Goal: Task Accomplishment & Management: Manage account settings

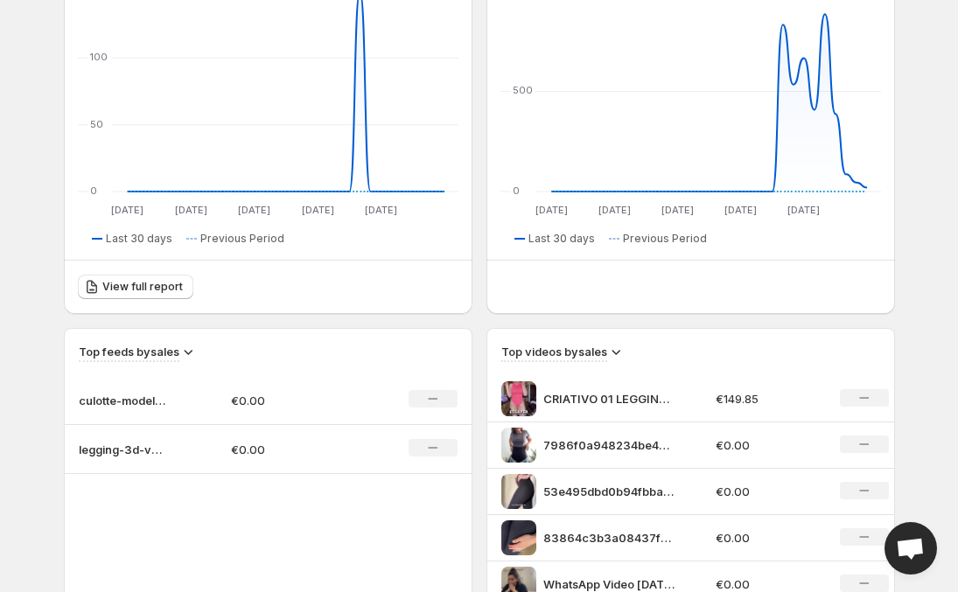
scroll to position [328, 0]
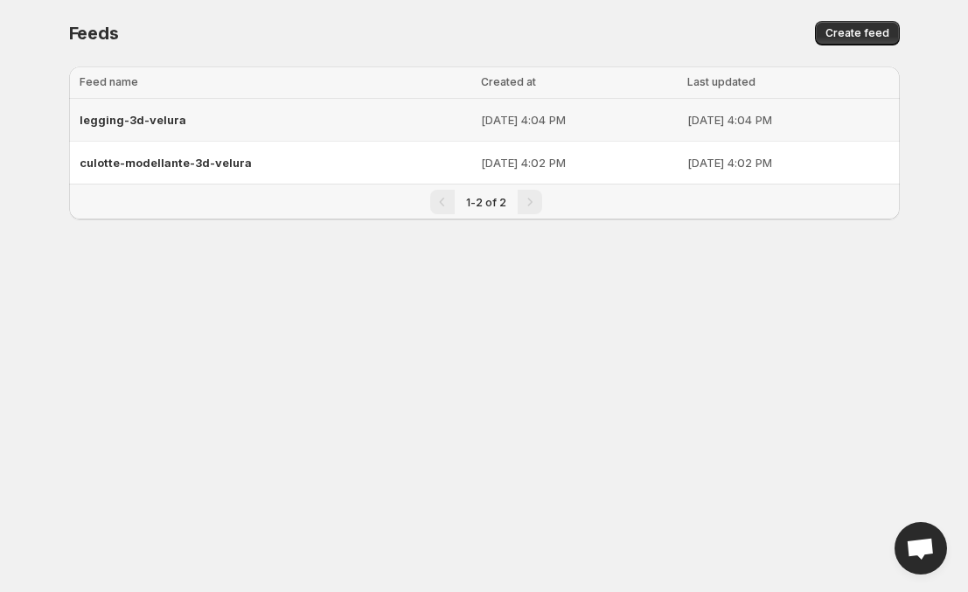
click at [188, 122] on div "legging-3d-velura" at bounding box center [275, 119] width 391 height 31
click at [185, 114] on div "legging-3d-velura" at bounding box center [275, 119] width 391 height 31
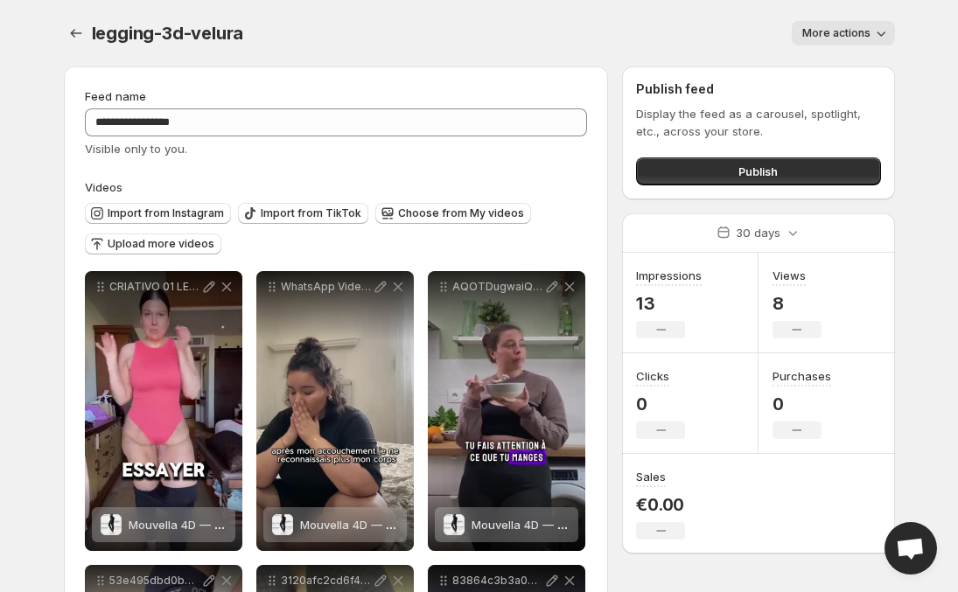
click at [876, 36] on icon "button" at bounding box center [880, 32] width 17 height 17
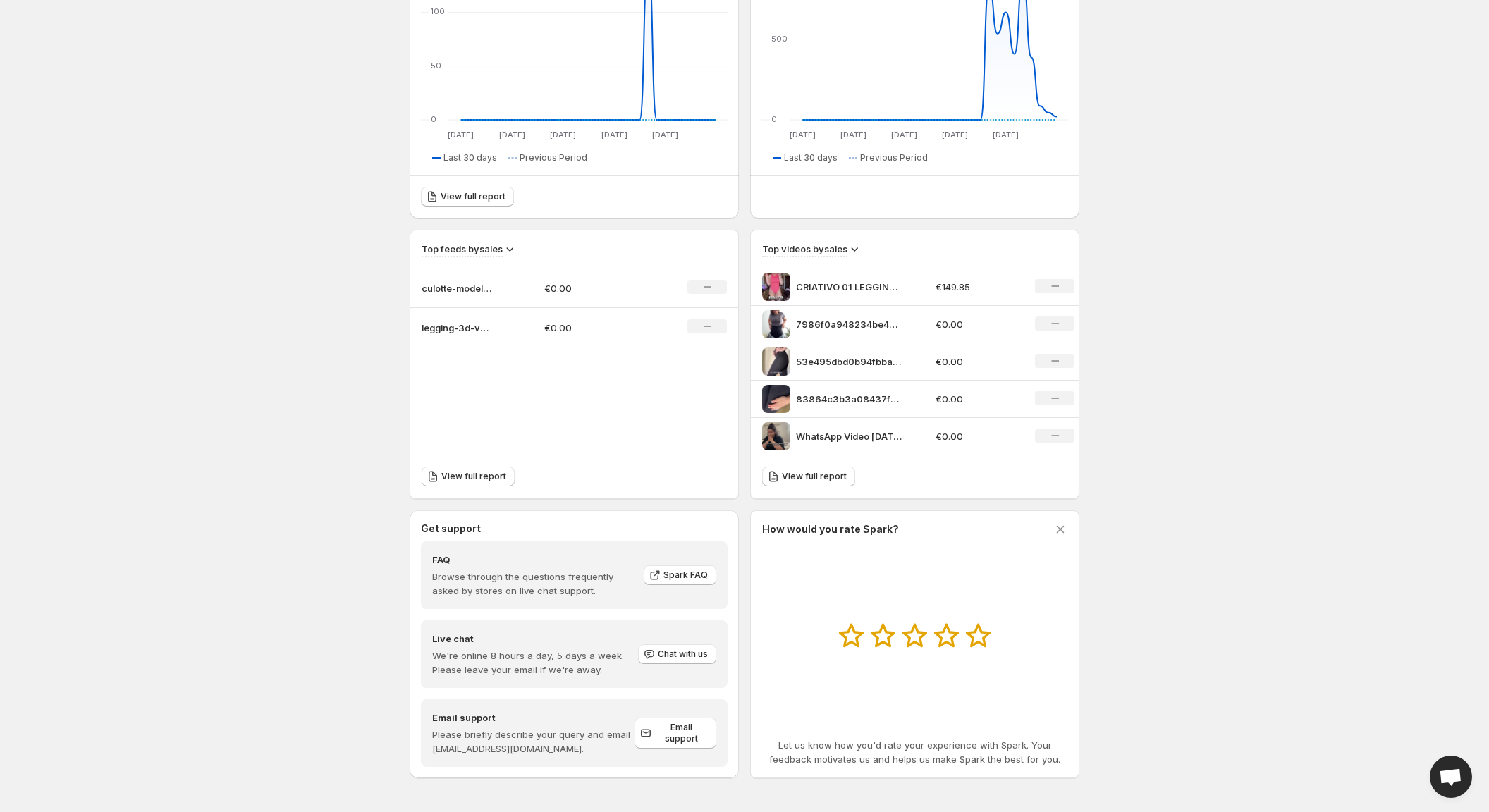
scroll to position [275, 0]
click at [771, 285] on icon at bounding box center [1055, 286] width 8 height 2
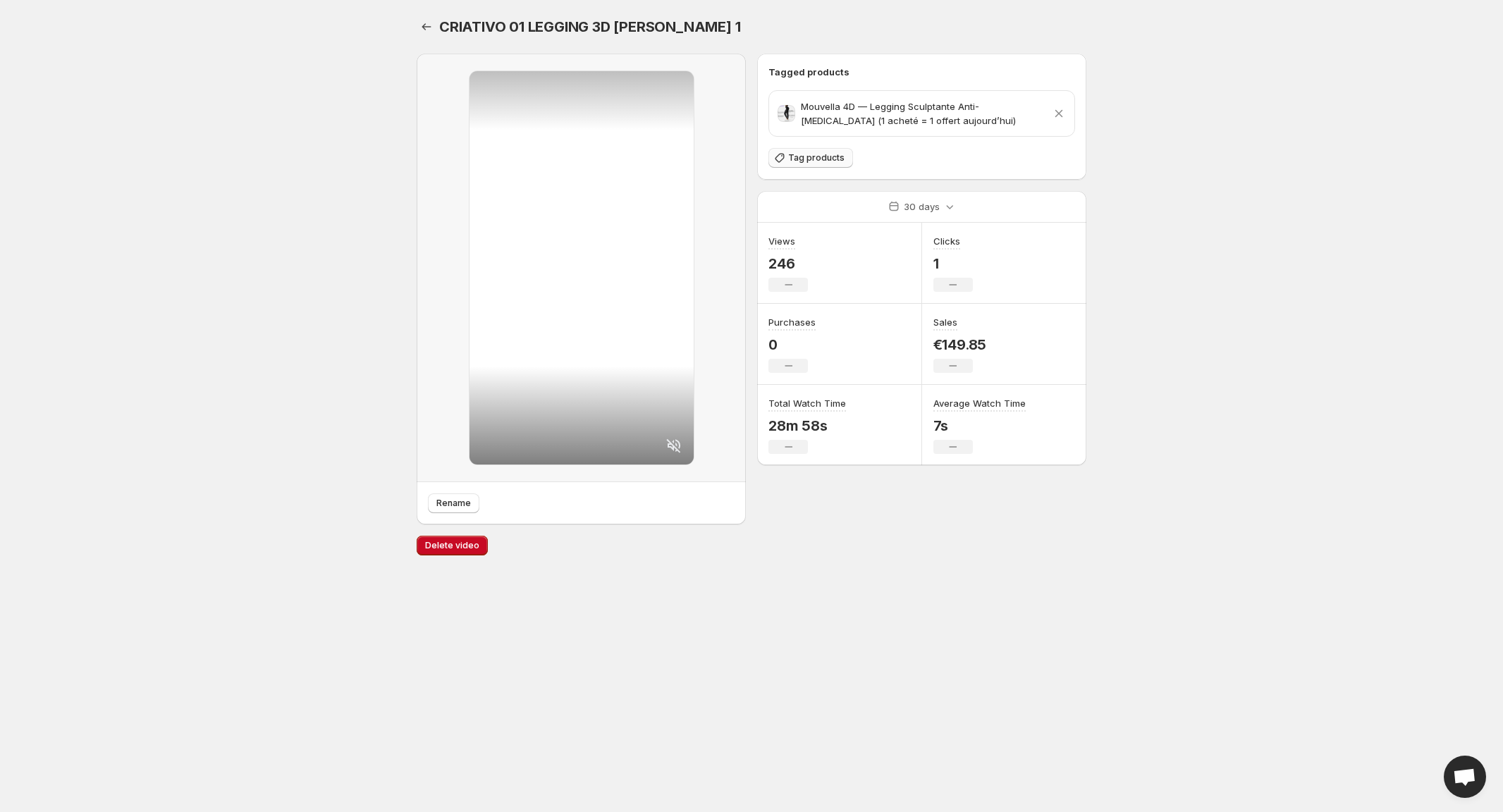
click at [771, 160] on span "Tag products" at bounding box center [816, 158] width 56 height 11
click at [771, 162] on span "Tag products" at bounding box center [816, 158] width 56 height 11
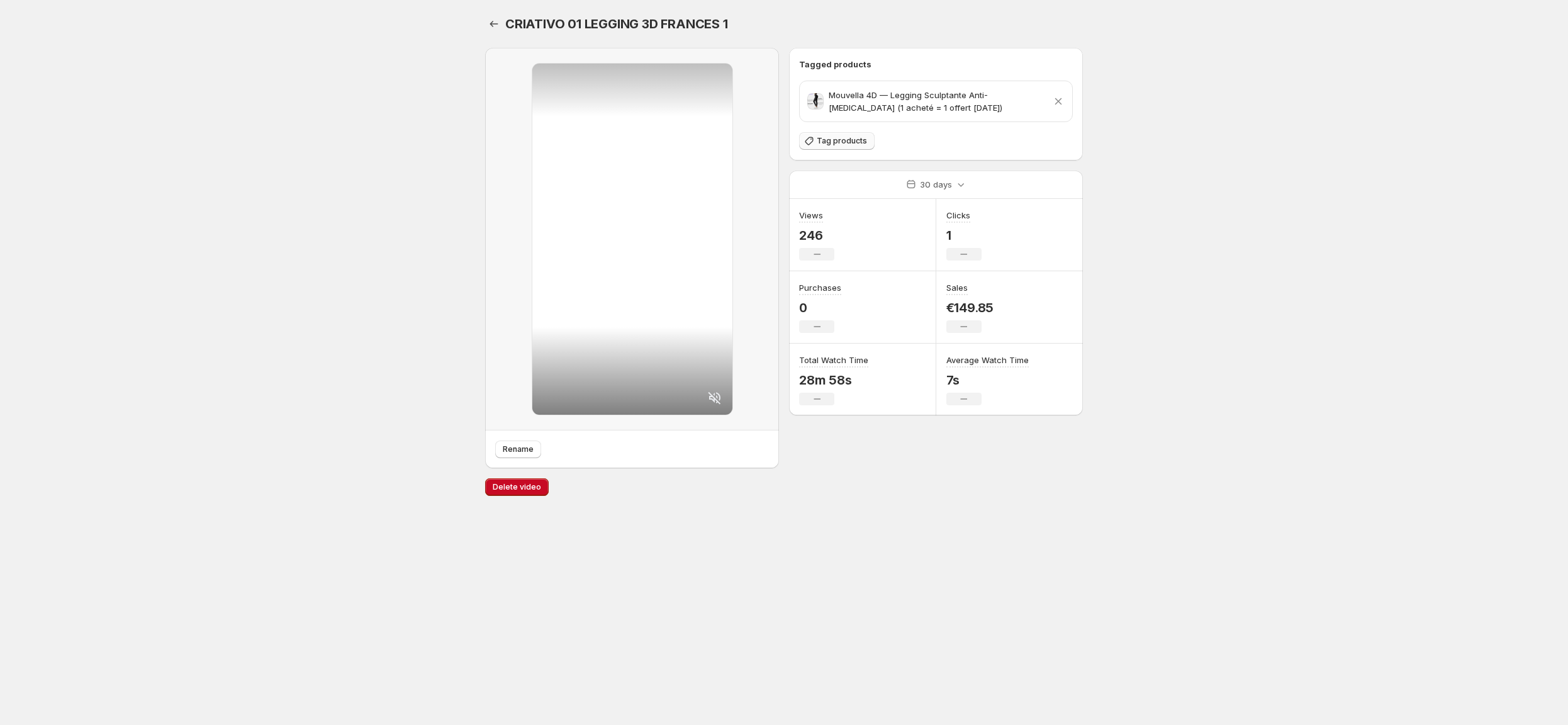
click at [856, 143] on span "Tag products" at bounding box center [842, 141] width 50 height 10
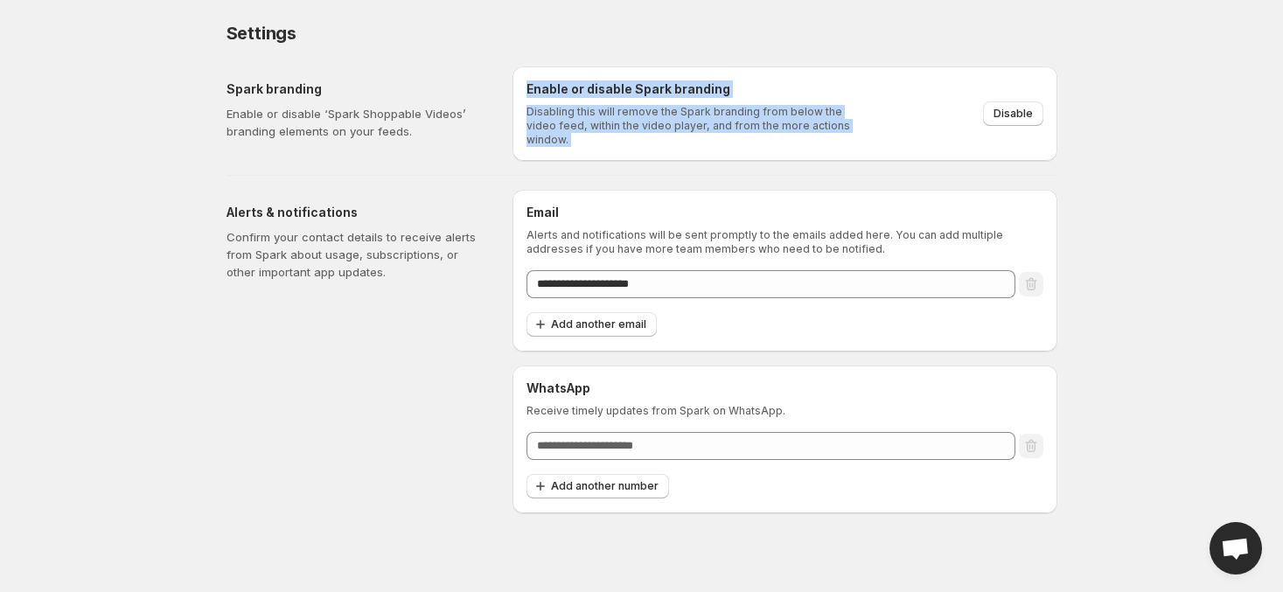
drag, startPoint x: 888, startPoint y: 136, endPoint x: 514, endPoint y: 76, distance: 378.3
click at [514, 76] on div "Enable or disable Spark branding Disabling this will remove the Spark branding …" at bounding box center [785, 113] width 545 height 94
click at [1011, 157] on div "**********" at bounding box center [635, 282] width 845 height 461
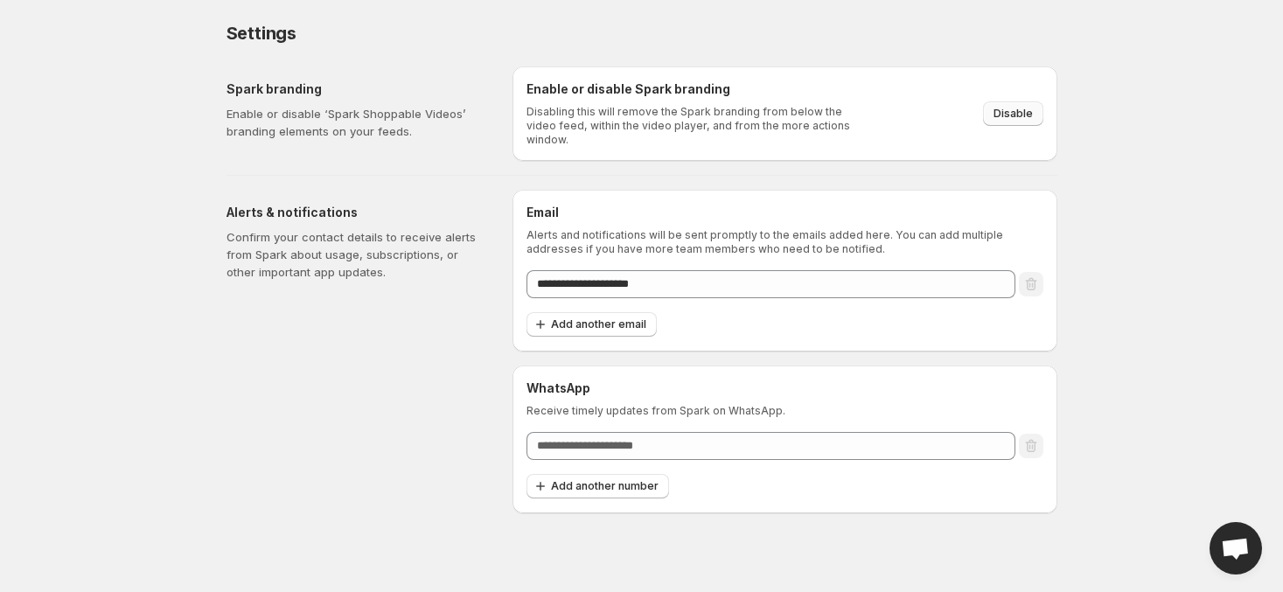
click at [1017, 107] on span "Disable" at bounding box center [1013, 114] width 39 height 14
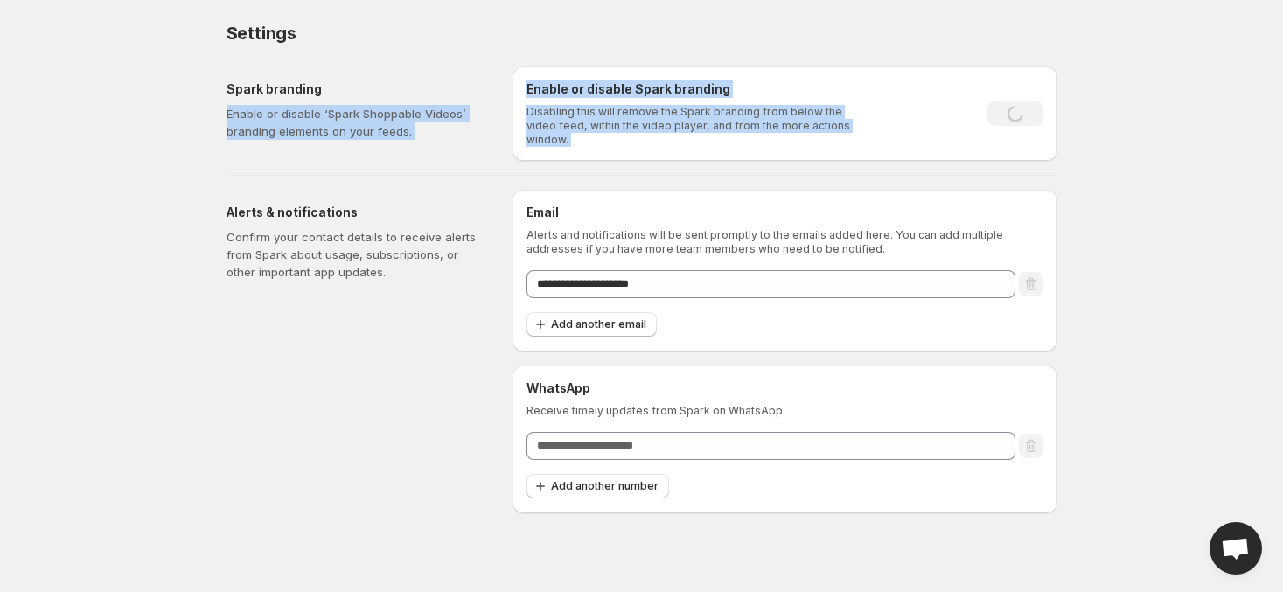
drag, startPoint x: 880, startPoint y: 135, endPoint x: 500, endPoint y: 85, distance: 382.9
click at [500, 85] on div "Spark branding Enable or disable ‘Spark Shoppable Videos’ branding elements on …" at bounding box center [635, 106] width 845 height 108
click at [790, 123] on p "Disabling this will remove the Spark branding from below the video feed, within…" at bounding box center [694, 126] width 335 height 42
click at [919, 128] on div "Enable or disable Spark branding Disabling this will remove the Spark branding …" at bounding box center [785, 113] width 517 height 66
click at [869, 140] on div "Enable or disable Spark branding Disabling this will remove the Spark branding …" at bounding box center [785, 113] width 545 height 94
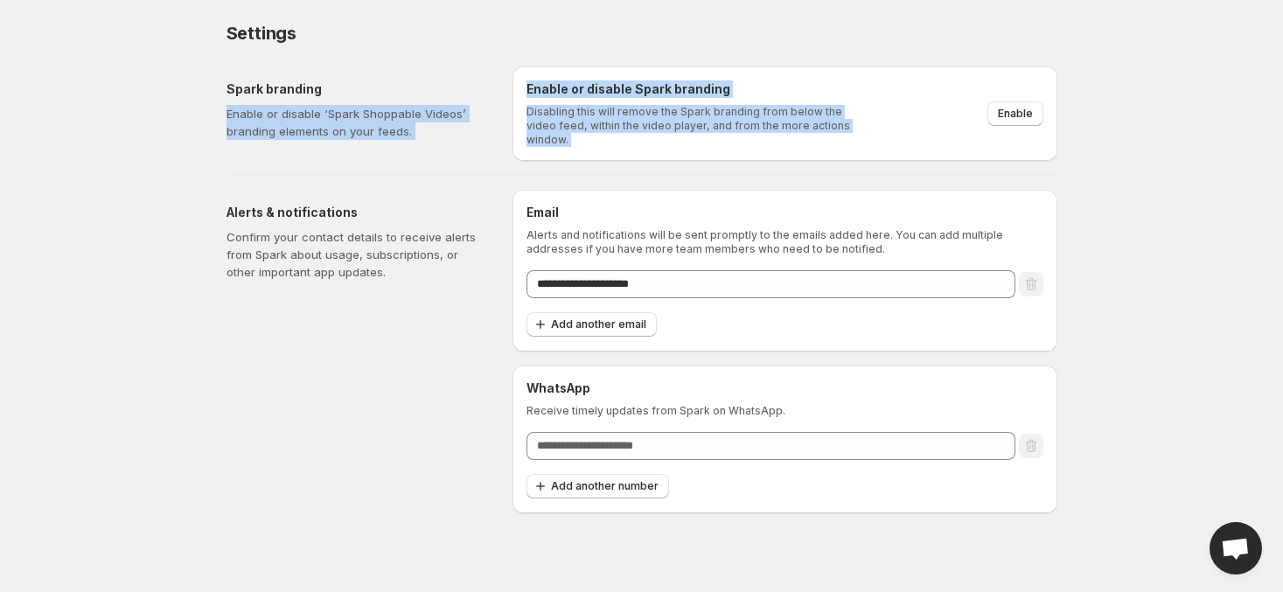
click at [870, 136] on div "Enable or disable Spark branding Disabling this will remove the Spark branding …" at bounding box center [785, 113] width 545 height 94
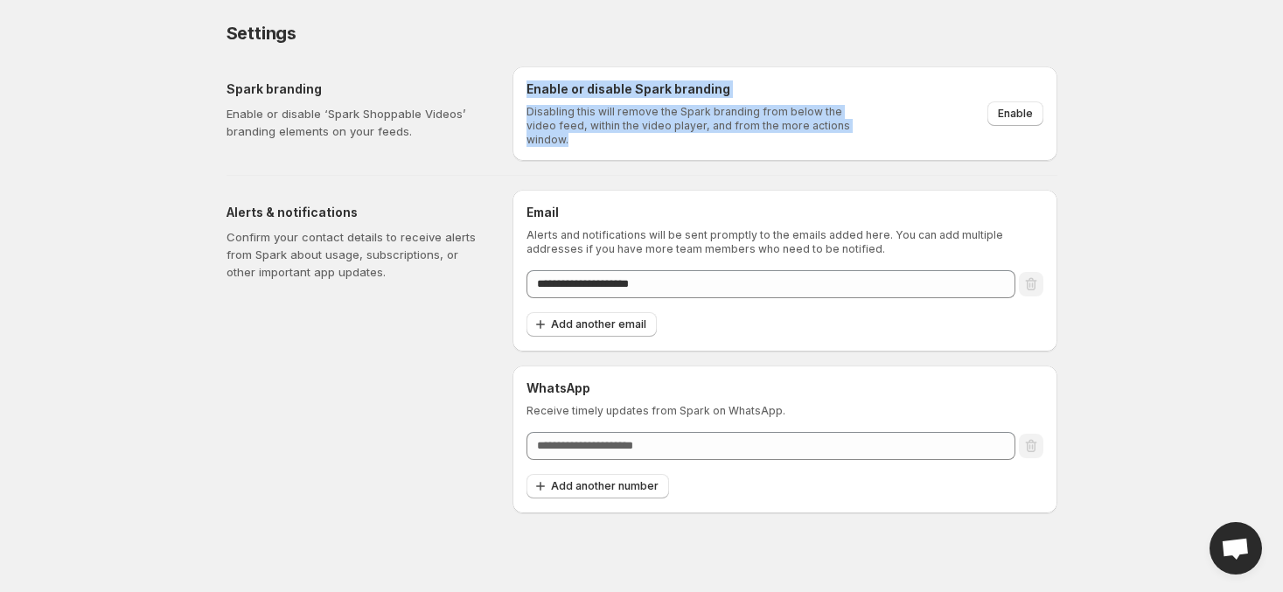
drag, startPoint x: 870, startPoint y: 132, endPoint x: 521, endPoint y: 86, distance: 353.0
click at [521, 85] on div "Enable or disable Spark branding Disabling this will remove the Spark branding …" at bounding box center [785, 113] width 545 height 94
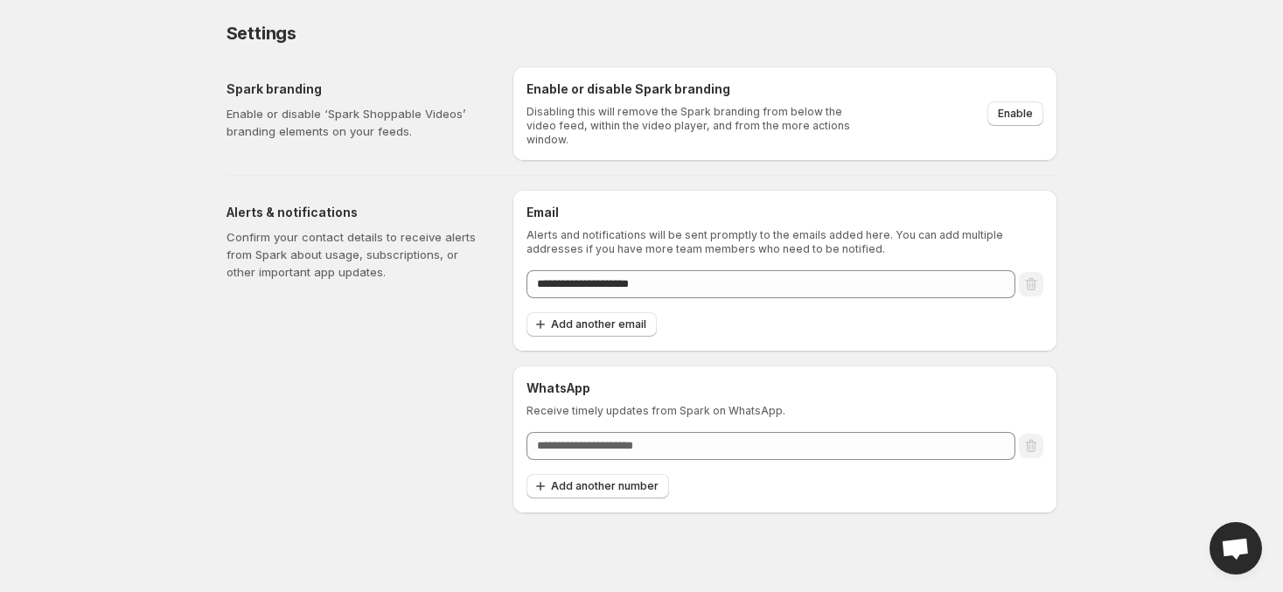
click at [1068, 221] on div "**********" at bounding box center [642, 257] width 873 height 514
click at [1022, 109] on span "Enable" at bounding box center [1015, 114] width 35 height 14
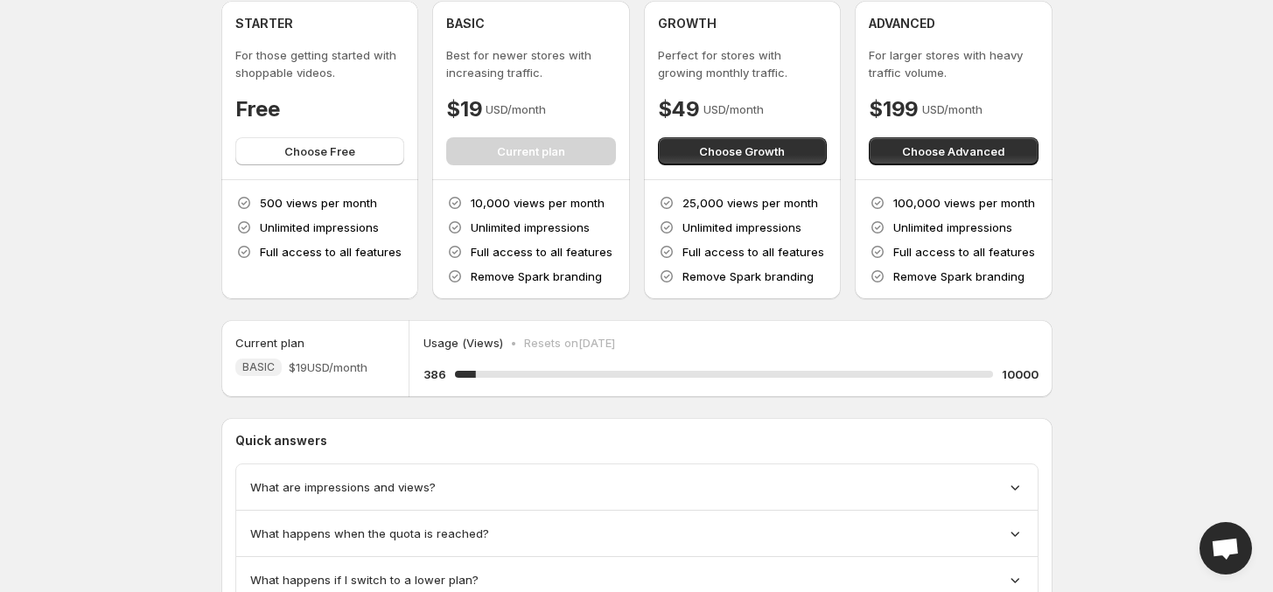
scroll to position [143, 0]
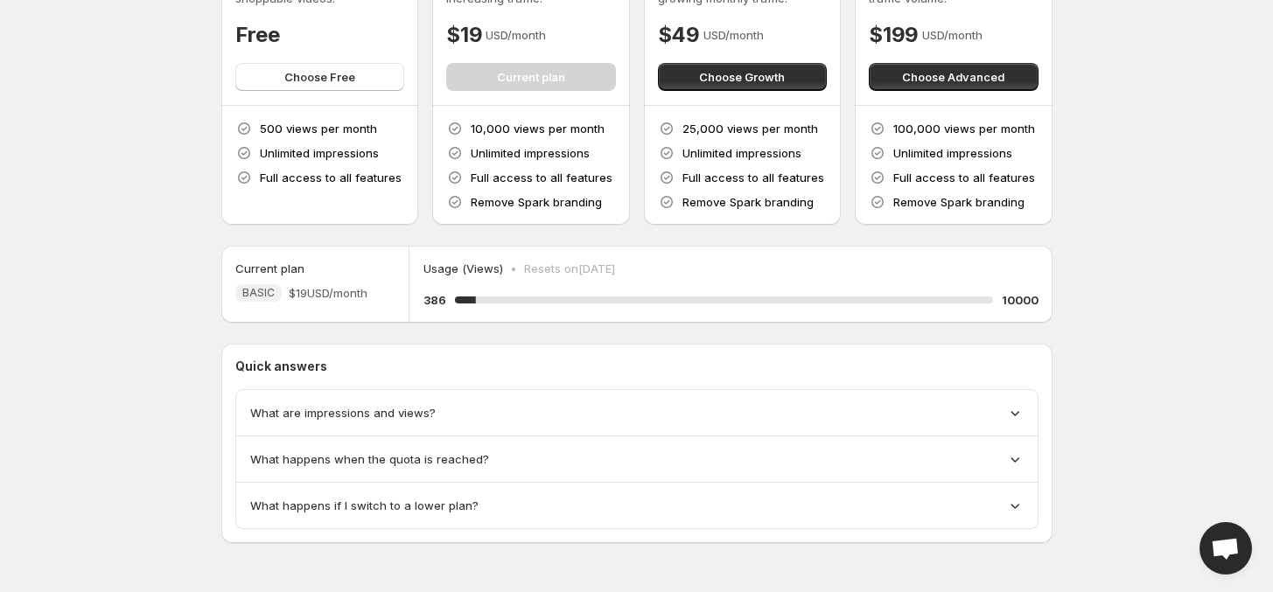
click at [785, 274] on div "Usage (Views) • Resets on 22 October 2025" at bounding box center [730, 268] width 615 height 17
click at [786, 275] on div "Usage (Views) • Resets on 22 October 2025" at bounding box center [730, 268] width 615 height 17
drag, startPoint x: 783, startPoint y: 276, endPoint x: 772, endPoint y: 276, distance: 10.5
click at [779, 276] on div "Usage (Views) • Resets on 22 October 2025 386 3.8600000000000003 % 10000" at bounding box center [730, 284] width 615 height 49
click at [593, 273] on p "Resets on 22 October 2025" at bounding box center [569, 268] width 91 height 17
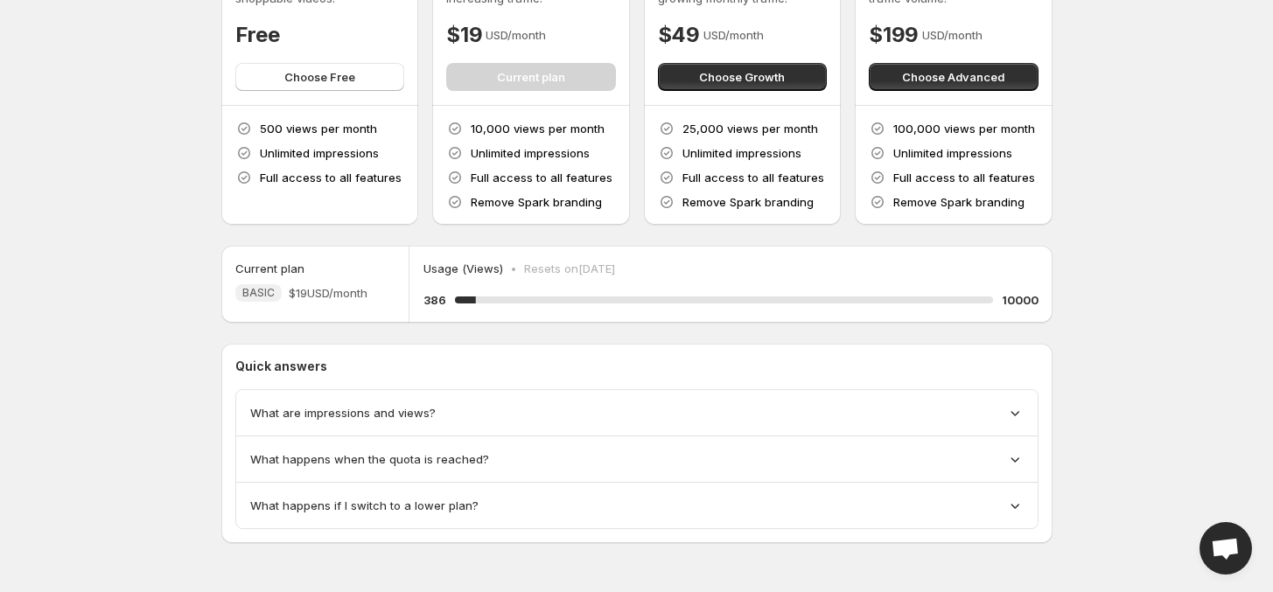
click at [472, 278] on div "Usage (Views) • Resets on 22 October 2025 386 3.8600000000000003 % 10000" at bounding box center [730, 284] width 615 height 49
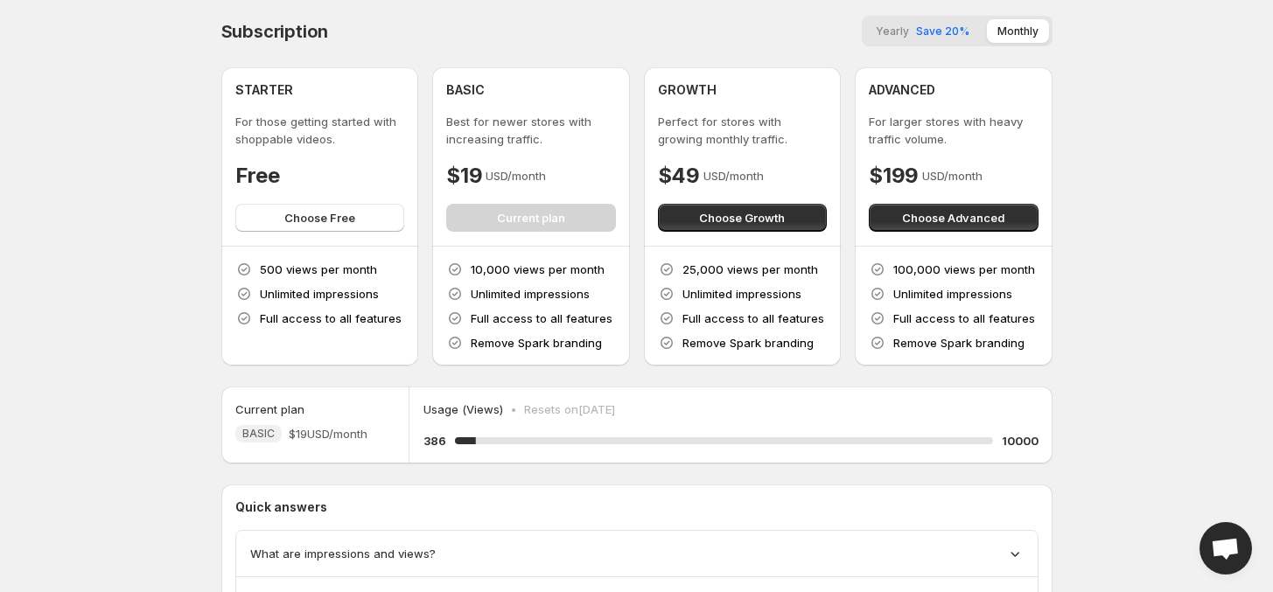
scroll to position [0, 0]
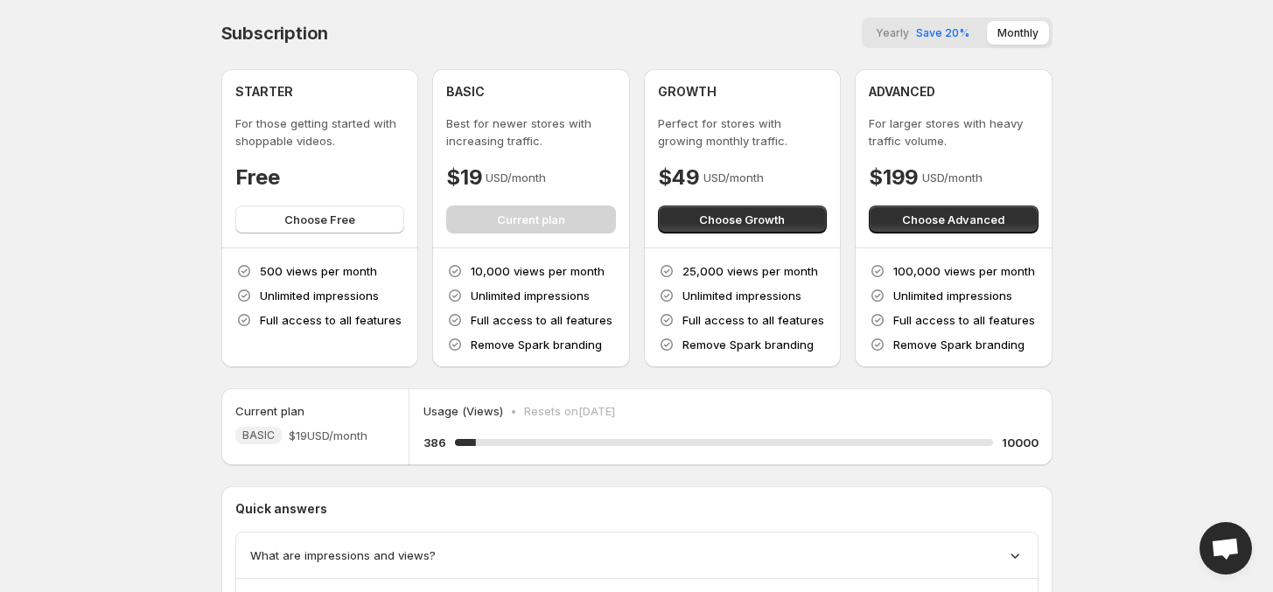
drag, startPoint x: 529, startPoint y: 206, endPoint x: 530, endPoint y: 218, distance: 12.3
click at [530, 210] on div "BASIC Best for newer stores with increasing traffic. $19 USD/month Current plan" at bounding box center [531, 158] width 170 height 150
click at [531, 219] on div "BASIC Best for newer stores with increasing traffic. $19 USD/month Current plan" at bounding box center [531, 158] width 170 height 150
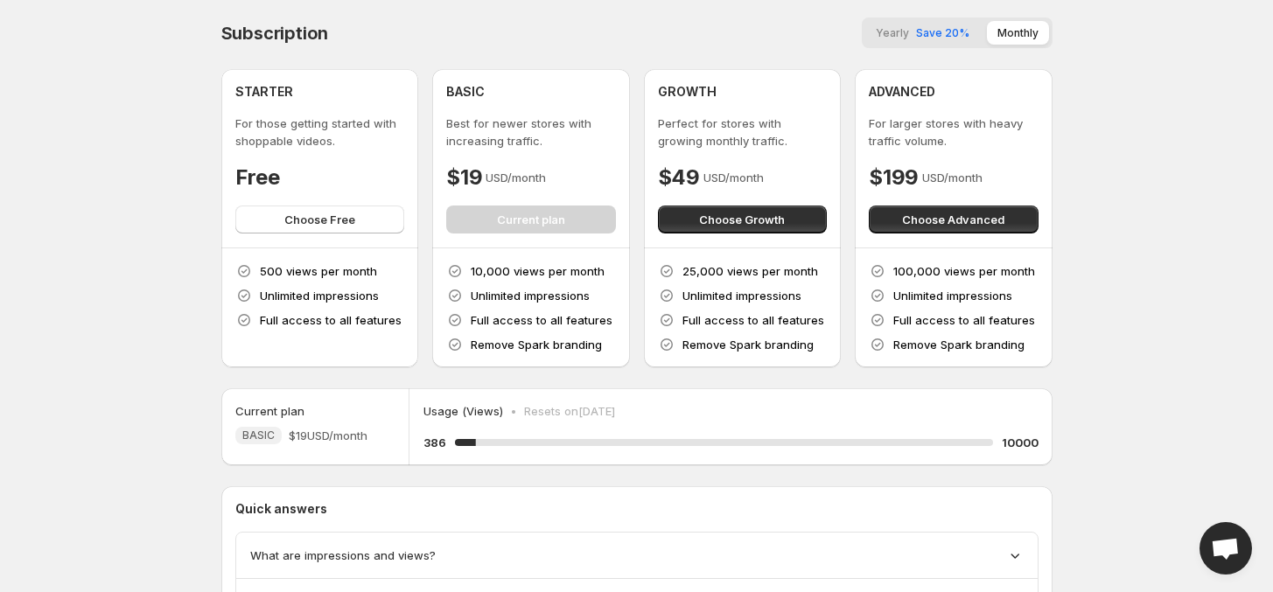
click at [531, 219] on div "BASIC Best for newer stores with increasing traffic. $19 USD/month Current plan" at bounding box center [531, 158] width 170 height 150
click at [926, 33] on span "Save 20%" at bounding box center [942, 32] width 53 height 13
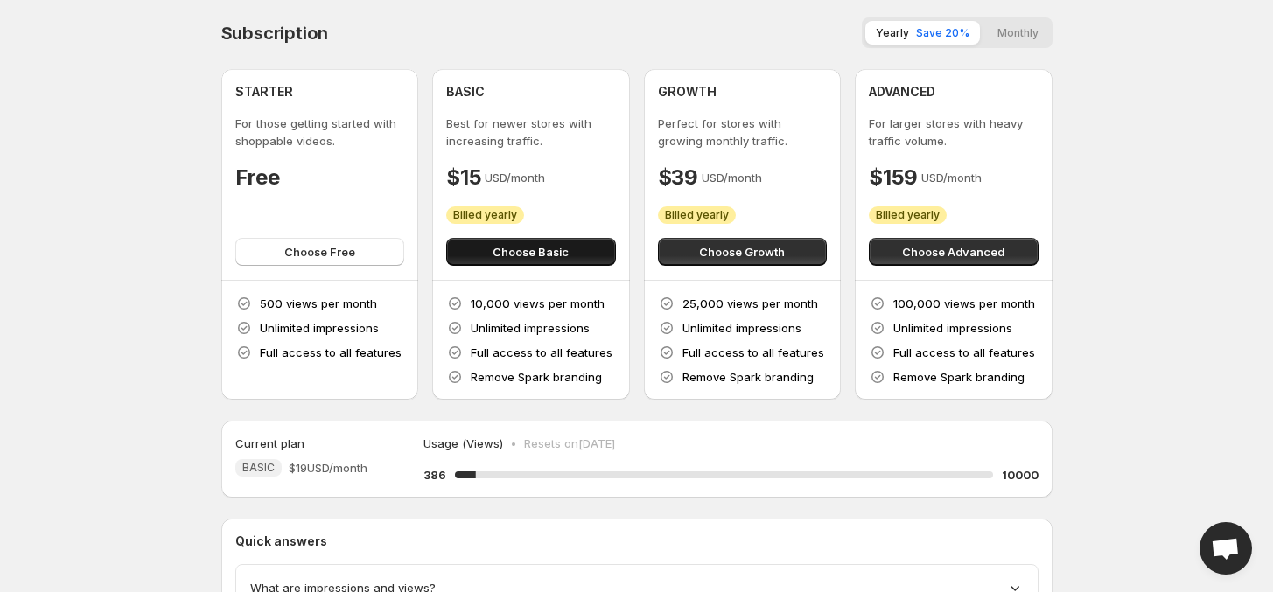
click at [552, 255] on span "Choose Basic" at bounding box center [531, 251] width 76 height 17
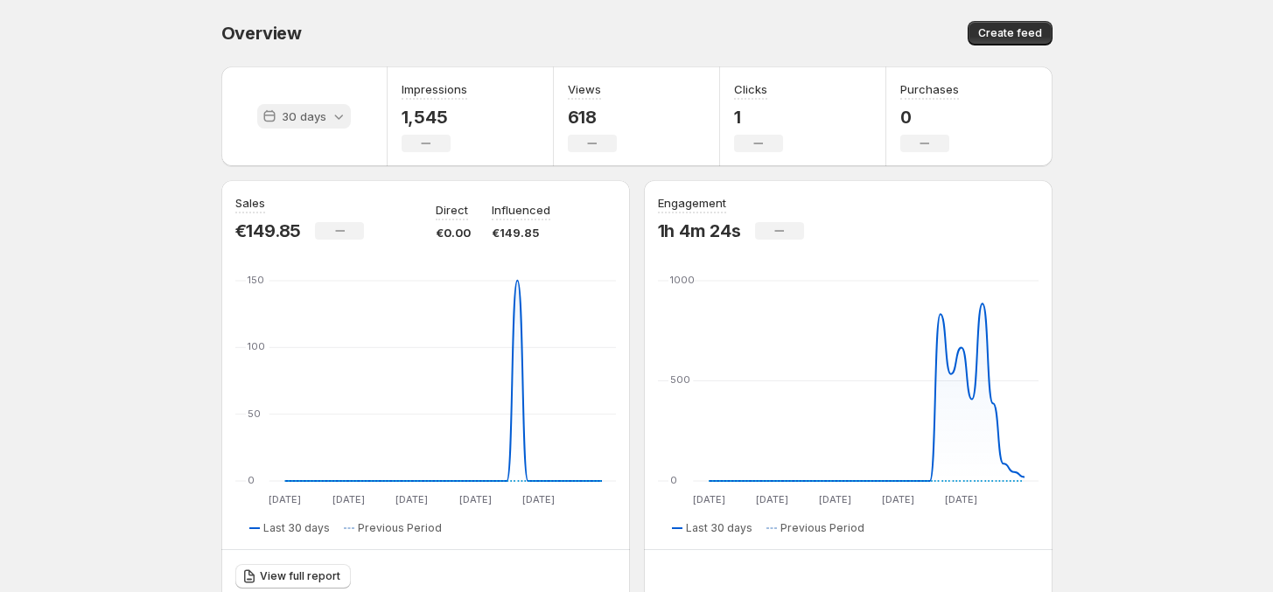
click at [318, 118] on p "30 days" at bounding box center [304, 116] width 45 height 17
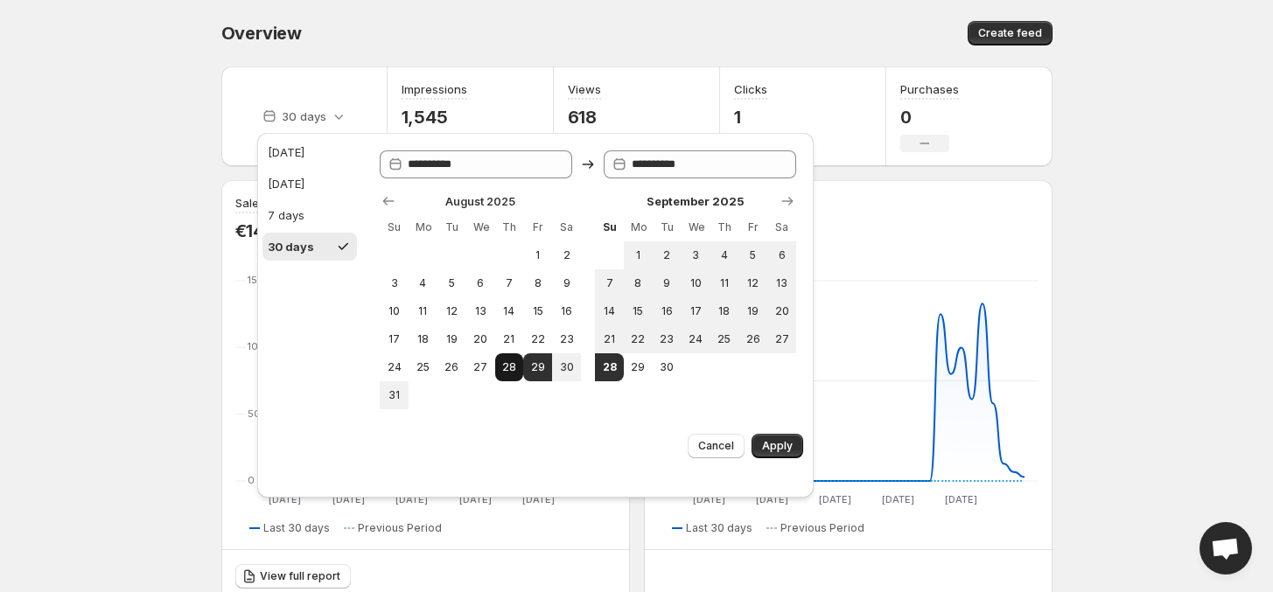
click at [512, 374] on span "28" at bounding box center [509, 367] width 15 height 14
type input "**********"
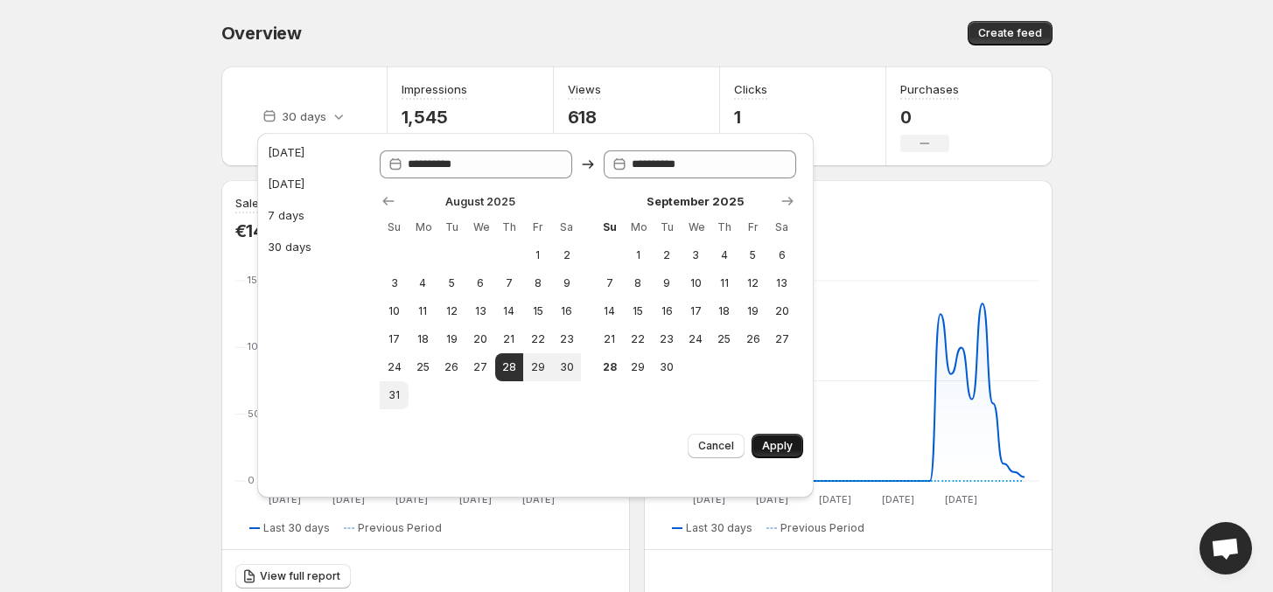
click at [771, 453] on span "Apply" at bounding box center [777, 446] width 31 height 14
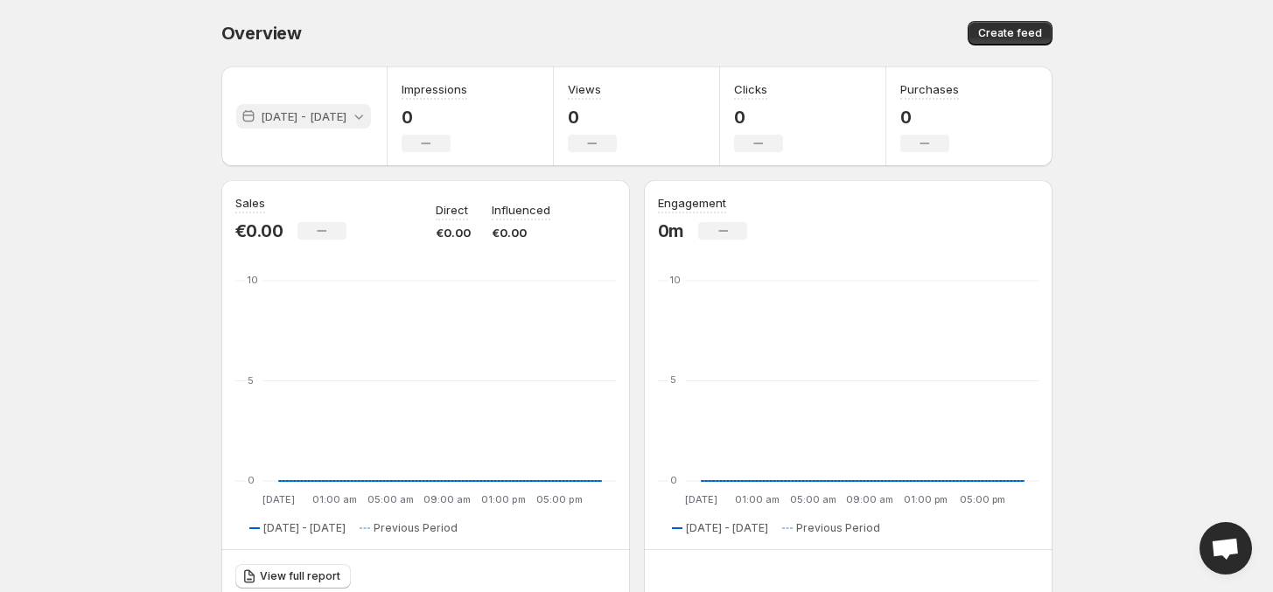
click at [367, 113] on icon at bounding box center [358, 116] width 17 height 17
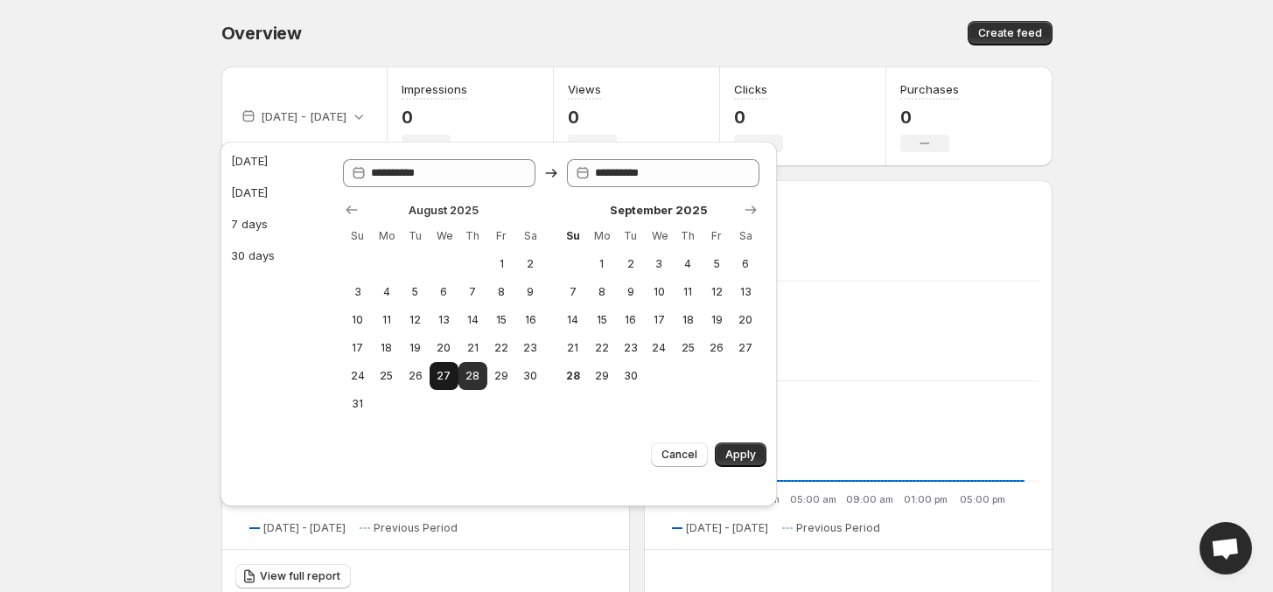
click at [449, 383] on span "27" at bounding box center [444, 376] width 15 height 14
type input "**********"
click at [757, 467] on button "Apply" at bounding box center [741, 455] width 52 height 24
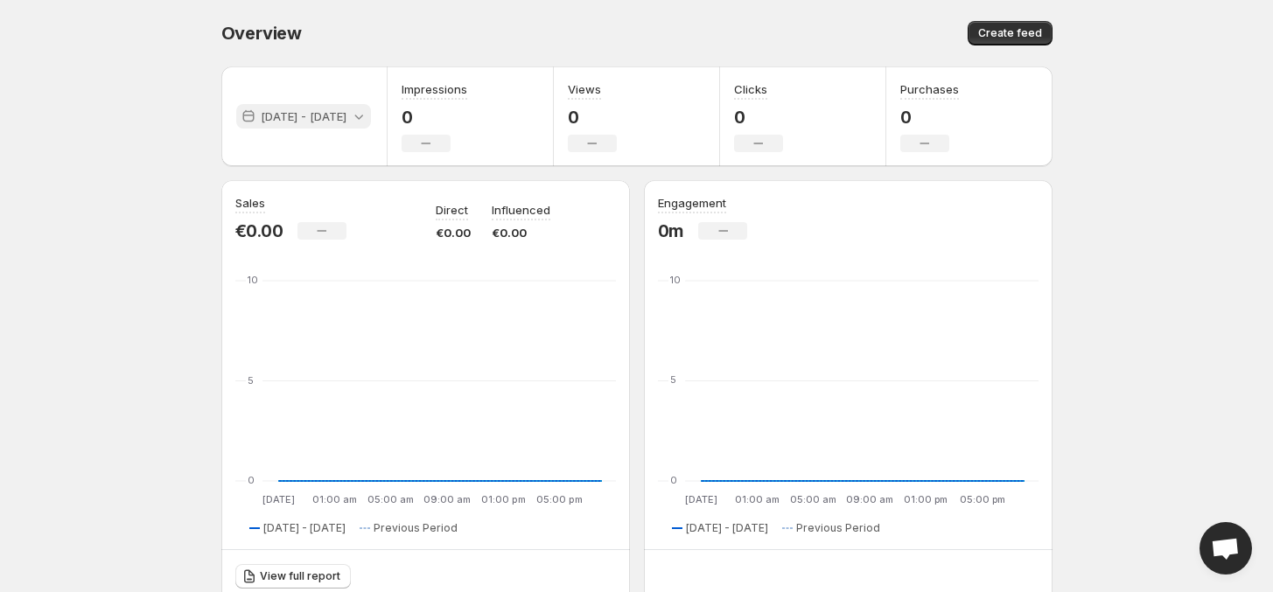
click at [367, 115] on icon at bounding box center [358, 116] width 17 height 17
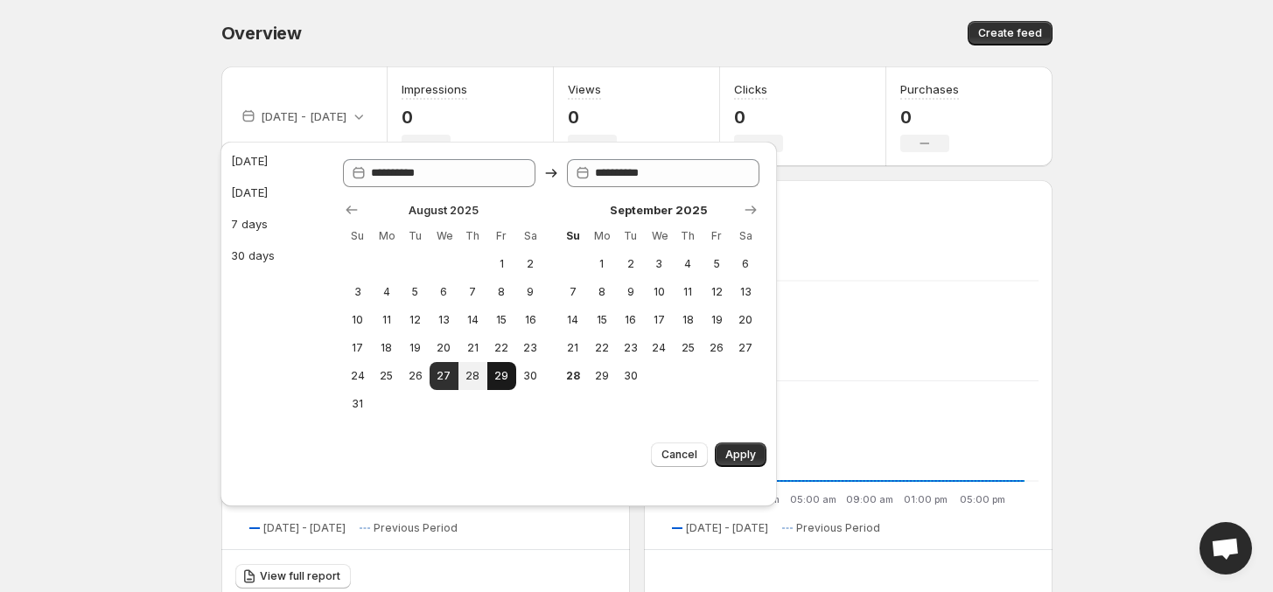
click at [495, 383] on span "29" at bounding box center [501, 376] width 15 height 14
type input "**********"
click at [752, 462] on span "Apply" at bounding box center [740, 455] width 31 height 14
